Goal: Find specific page/section: Find specific page/section

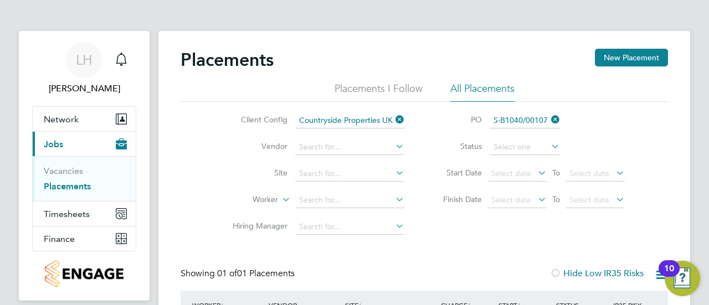
click at [549, 122] on icon at bounding box center [549, 120] width 0 height 16
click at [339, 196] on input at bounding box center [349, 201] width 109 height 16
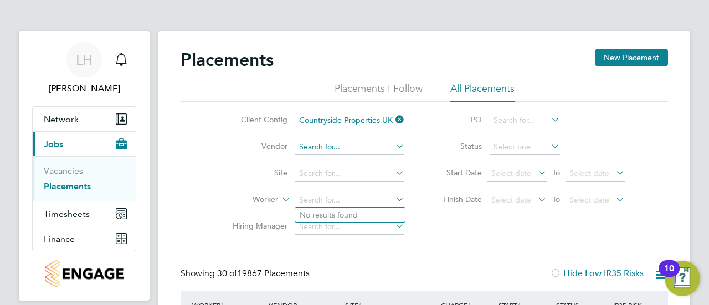
click at [333, 149] on input at bounding box center [349, 148] width 109 height 16
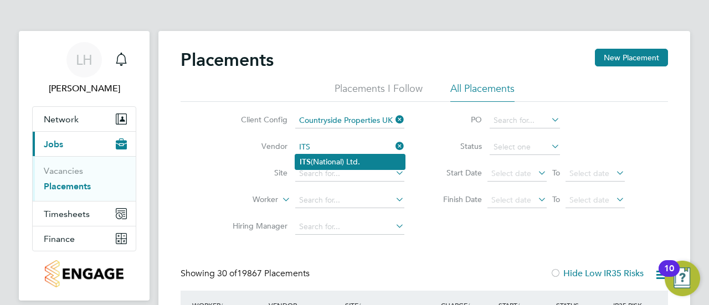
click at [333, 155] on li "ITS (National) Ltd." at bounding box center [350, 162] width 110 height 15
type input "ITS (National) Ltd."
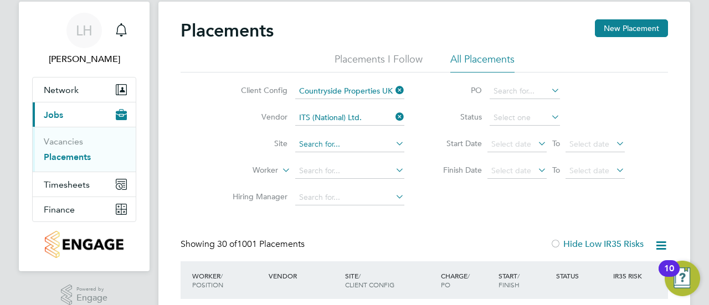
click at [356, 140] on input at bounding box center [349, 145] width 109 height 16
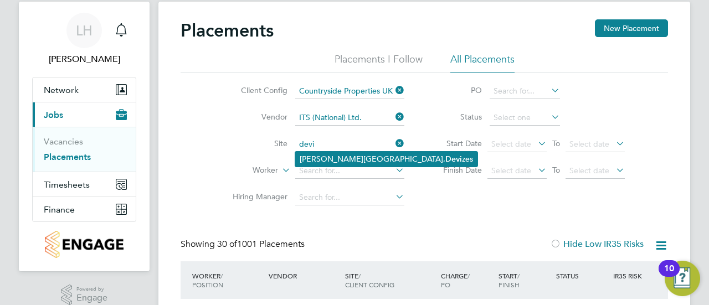
click at [351, 156] on li "Marshall Road, Devi zes" at bounding box center [386, 159] width 182 height 15
type input "[PERSON_NAME] Road, Devizes"
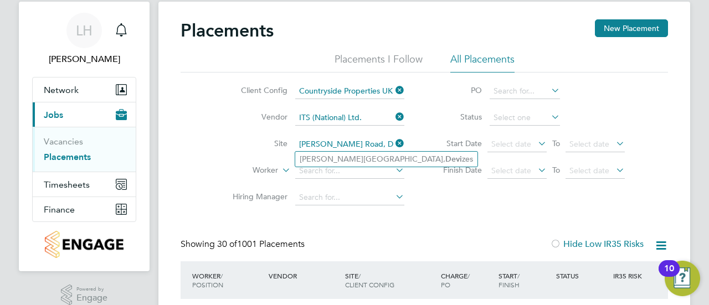
click at [438, 193] on div "Client Config Countryside Properties UK Ltd Vendor ITS (National) Ltd. Site Mar…" at bounding box center [425, 142] width 488 height 139
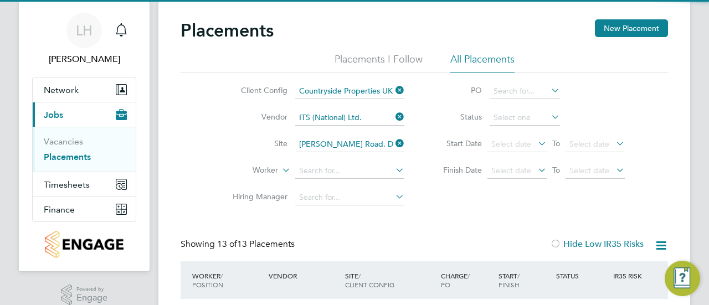
scroll to position [42, 96]
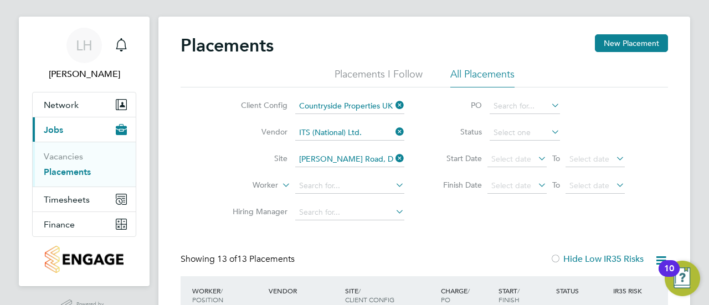
click at [621, 124] on li "Status" at bounding box center [528, 133] width 221 height 27
click at [529, 106] on input at bounding box center [525, 107] width 70 height 16
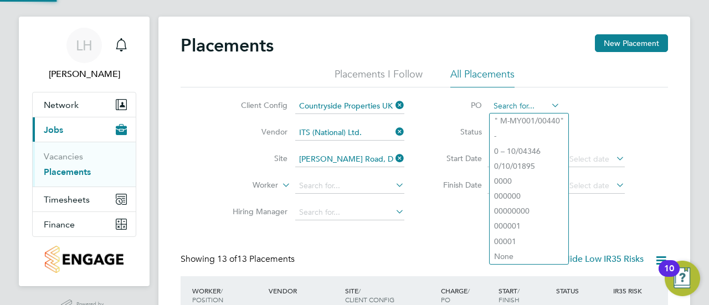
paste input "M-B1100/00107"
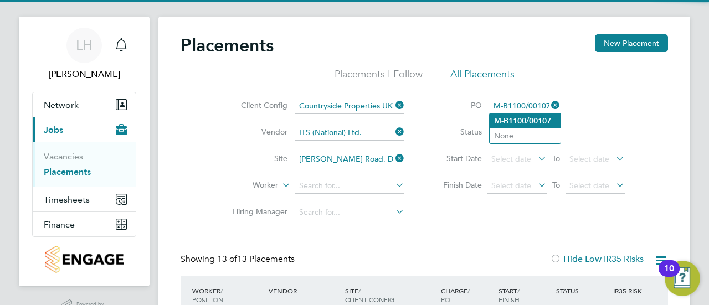
type input "M-B1100/00107"
click at [530, 118] on b "M-B1100/00107" at bounding box center [522, 120] width 57 height 9
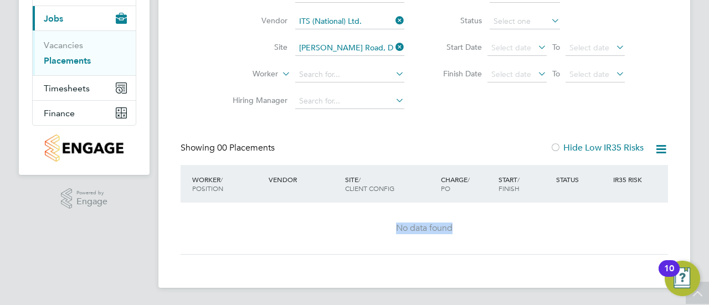
drag, startPoint x: 395, startPoint y: 228, endPoint x: 479, endPoint y: 222, distance: 84.4
click at [479, 222] on div "No data found" at bounding box center [424, 229] width 465 height 52
click at [438, 122] on div "Placements New Placement Placements I Follow All Placements Client Config Count…" at bounding box center [425, 89] width 488 height 332
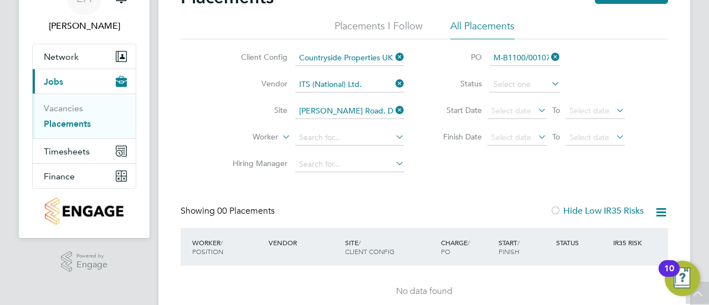
click at [393, 82] on icon at bounding box center [393, 84] width 0 height 16
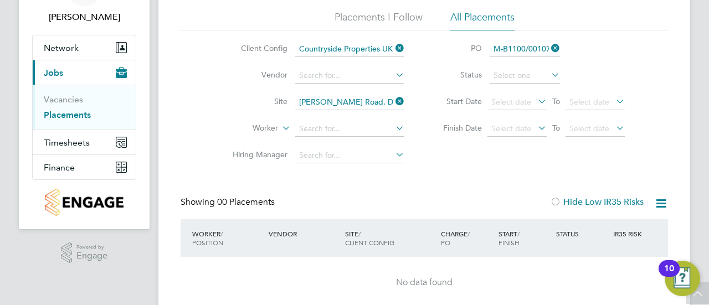
click at [406, 105] on li "Site Marshall Road, Devizes" at bounding box center [314, 102] width 208 height 27
click at [393, 103] on icon at bounding box center [393, 102] width 0 height 16
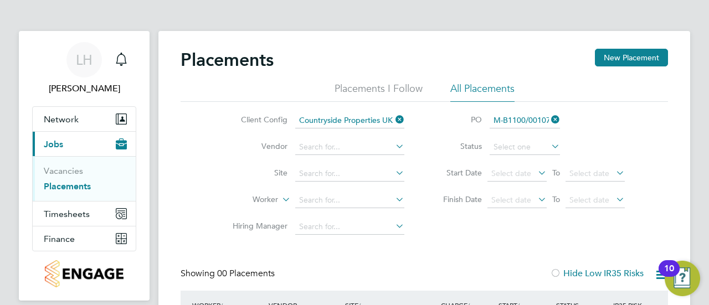
click at [549, 120] on icon at bounding box center [549, 120] width 0 height 16
click at [344, 155] on li "Vendor" at bounding box center [314, 147] width 208 height 27
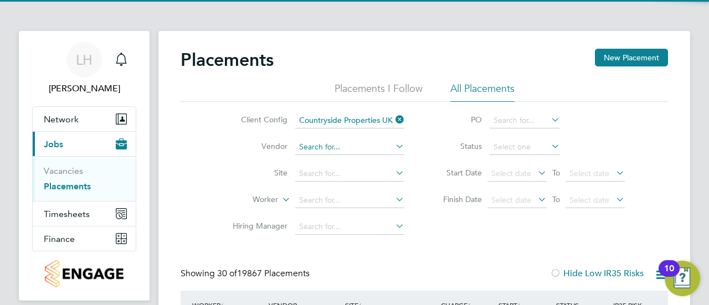
scroll to position [42, 96]
click at [340, 146] on input at bounding box center [349, 148] width 109 height 16
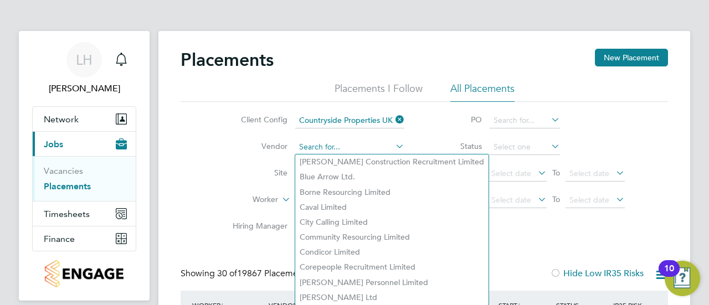
click at [322, 145] on input at bounding box center [349, 148] width 109 height 16
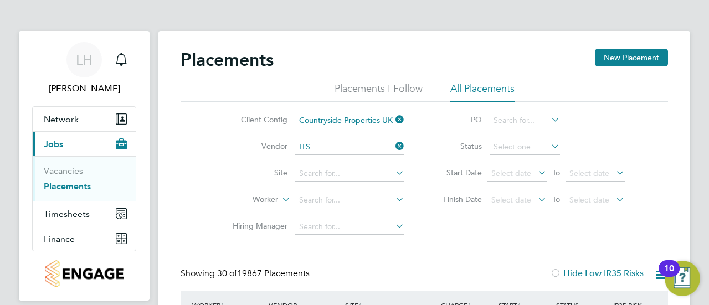
click at [334, 166] on li "ITS (National) Ltd." at bounding box center [350, 162] width 110 height 15
type input "ITS (National) Ltd."
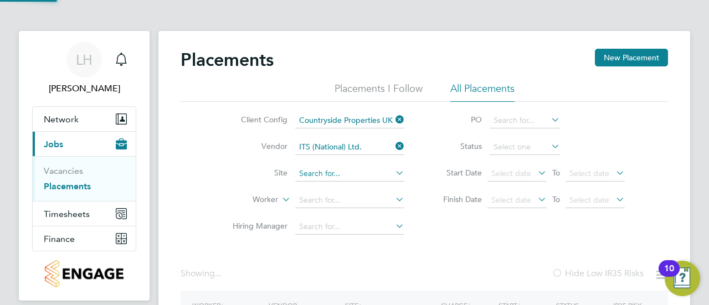
click at [349, 175] on input at bounding box center [349, 174] width 109 height 16
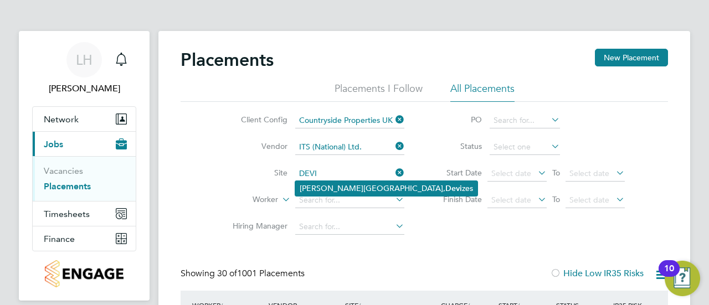
click at [445, 185] on b "Devi" at bounding box center [453, 188] width 17 height 9
type input "[PERSON_NAME] Road, Devizes"
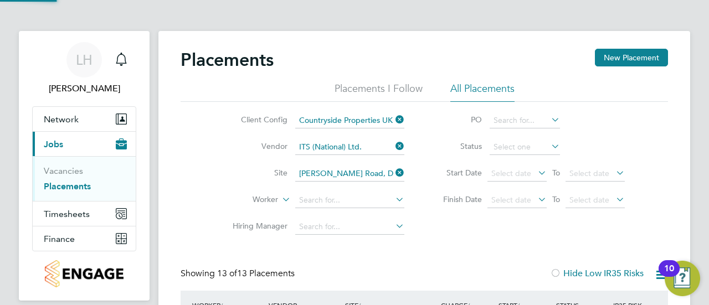
click at [424, 195] on li "Finish Date Select date To Select date" at bounding box center [528, 200] width 221 height 27
click at [59, 166] on link "Vacancies" at bounding box center [63, 171] width 39 height 11
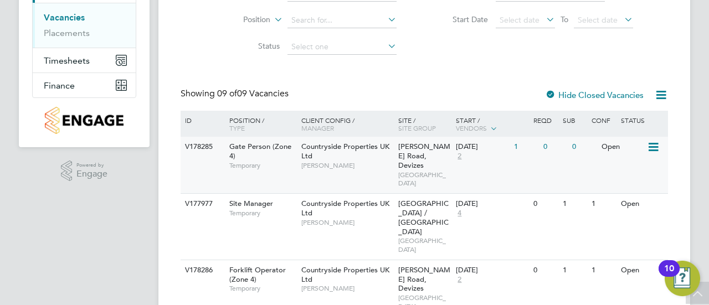
click at [370, 161] on span "[PERSON_NAME]" at bounding box center [346, 165] width 91 height 9
